Goal: Task Accomplishment & Management: Use online tool/utility

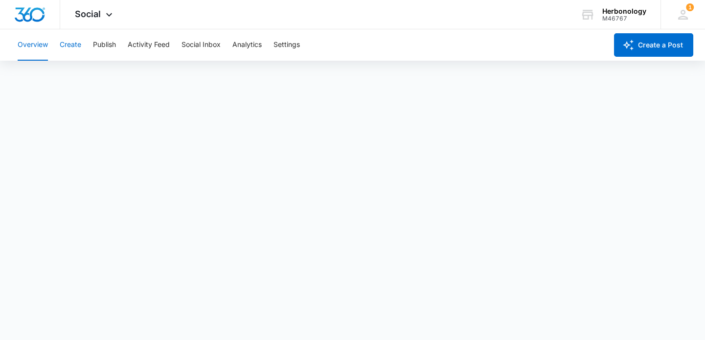
click at [68, 42] on button "Create" at bounding box center [71, 44] width 22 height 31
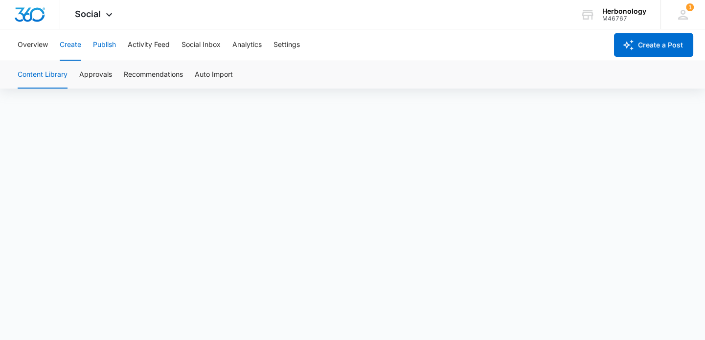
click at [113, 47] on button "Publish" at bounding box center [104, 44] width 23 height 31
